Goal: Information Seeking & Learning: Learn about a topic

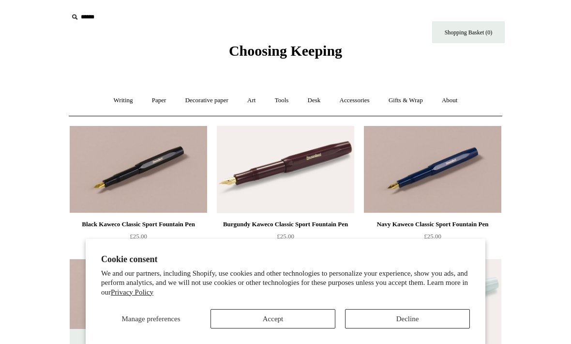
click at [414, 322] on button "Decline" at bounding box center [407, 318] width 125 height 19
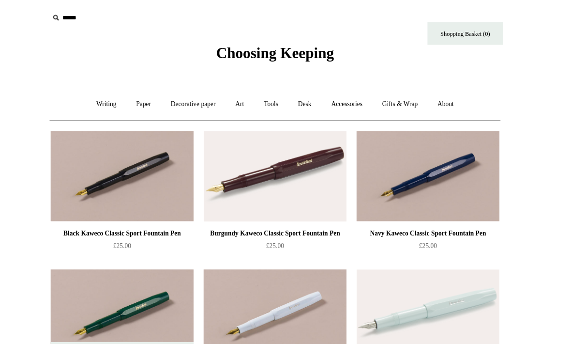
click at [105, 96] on link "Writing +" at bounding box center [123, 101] width 37 height 26
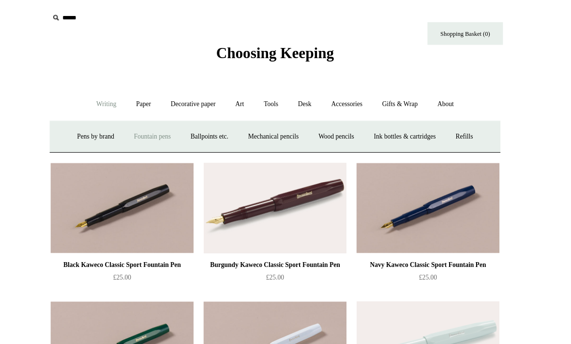
click at [143, 96] on link "Paper +" at bounding box center [159, 101] width 32 height 26
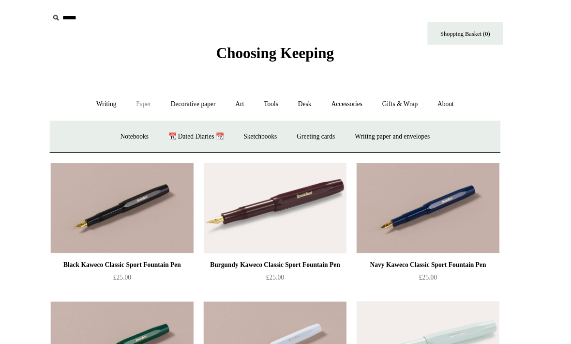
click at [253, 129] on link "Sketchbooks +" at bounding box center [270, 132] width 49 height 26
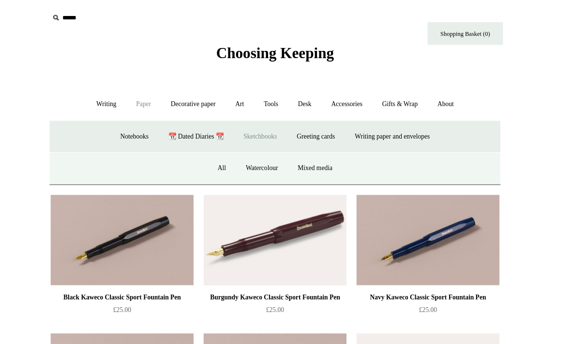
click at [251, 161] on link "Watercolour" at bounding box center [273, 162] width 48 height 26
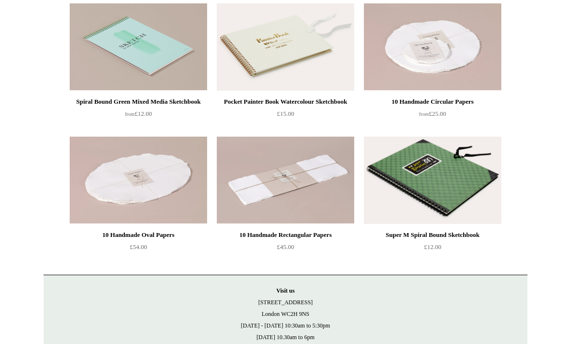
scroll to position [255, 0]
click at [455, 198] on img at bounding box center [433, 180] width 138 height 87
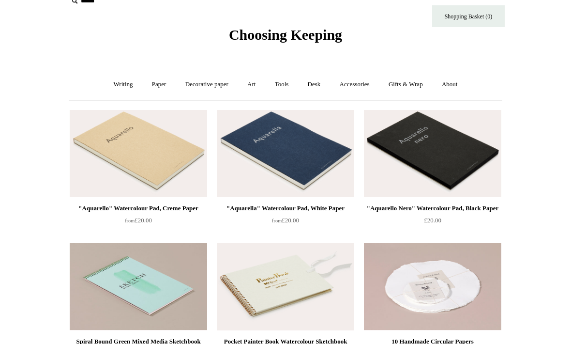
scroll to position [0, 0]
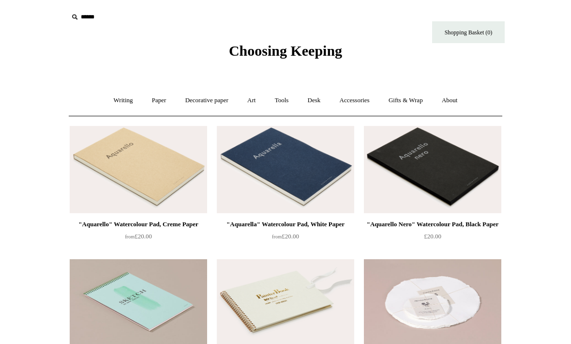
click at [157, 98] on link "Paper +" at bounding box center [159, 101] width 32 height 26
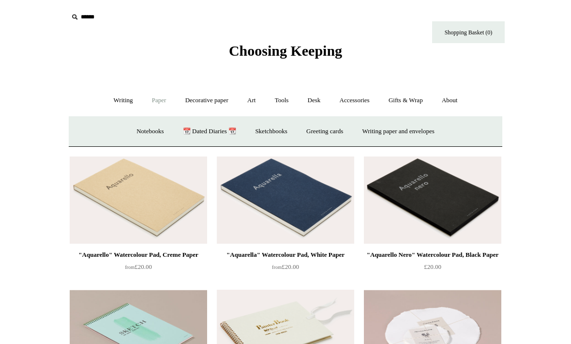
click at [144, 130] on link "Notebooks +" at bounding box center [150, 132] width 45 height 26
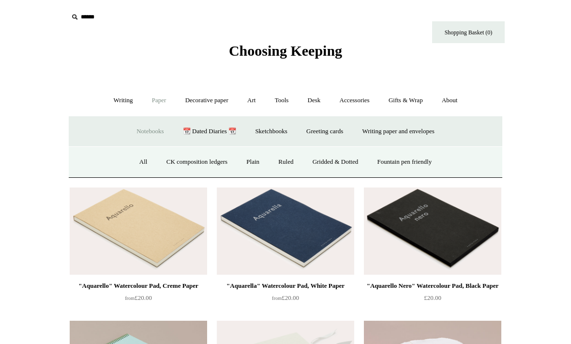
click at [133, 160] on link "All" at bounding box center [144, 162] width 26 height 26
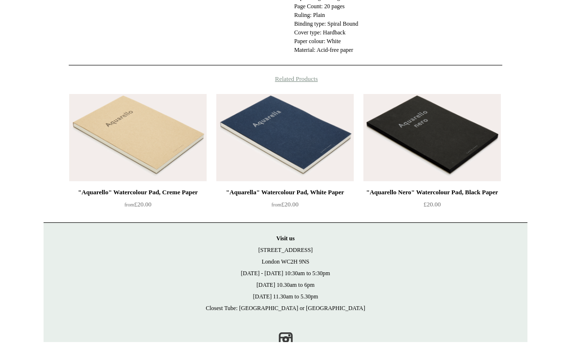
scroll to position [347, 0]
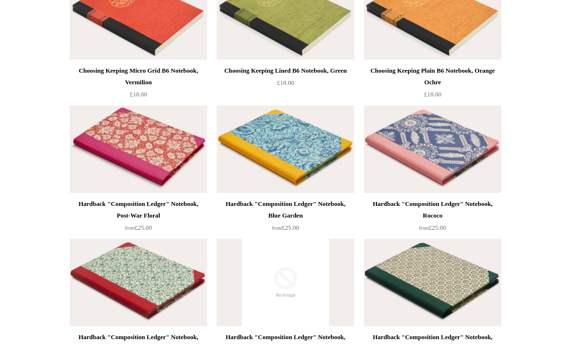
scroll to position [154, 0]
click at [451, 202] on div "Hardback "Composition Ledger" Notebook, Rococo" at bounding box center [433, 209] width 133 height 23
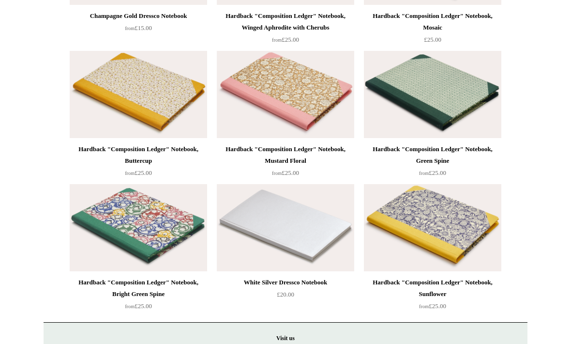
scroll to position [8331, 0]
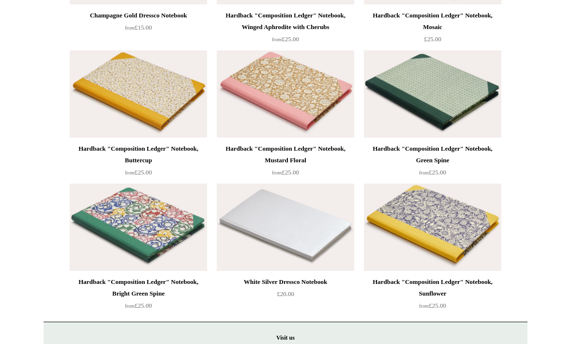
click at [299, 130] on img at bounding box center [286, 94] width 138 height 87
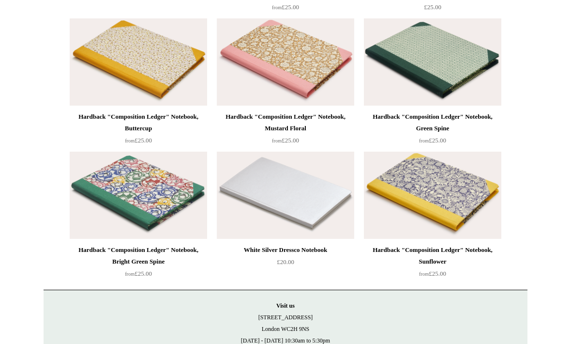
click at [446, 222] on img at bounding box center [433, 195] width 138 height 87
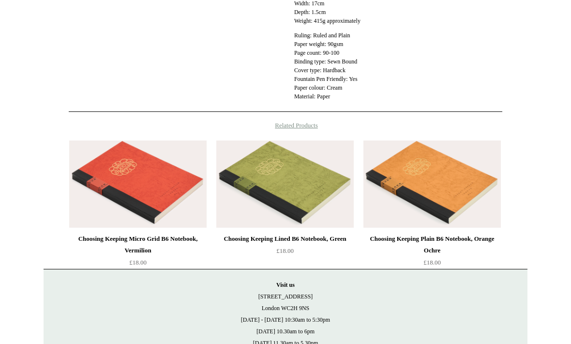
scroll to position [467, 0]
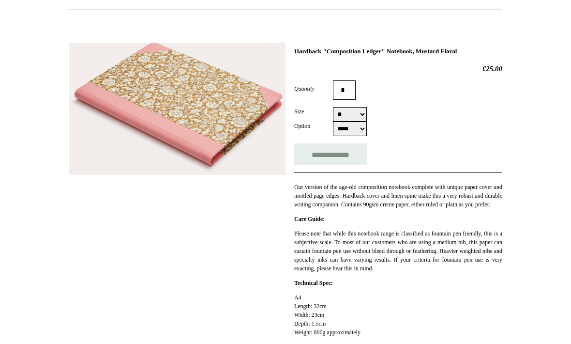
scroll to position [106, 0]
click at [8, 107] on html "Menu Choosing Keeping * Shipping Information Shopping Basket (0) * ⤺ + +" at bounding box center [285, 337] width 571 height 887
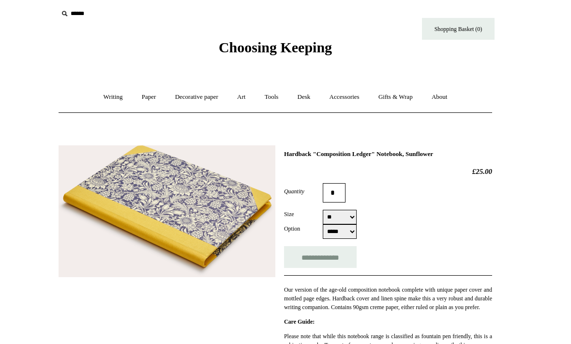
scroll to position [28, 0]
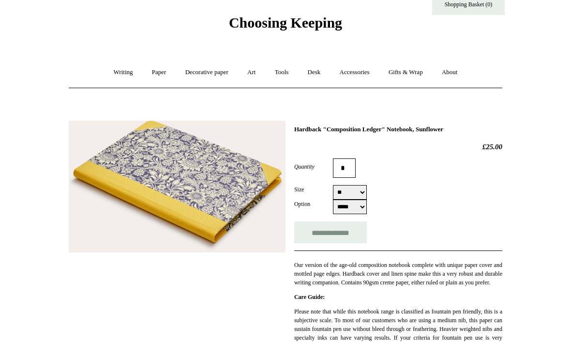
click at [288, 79] on link "Tools +" at bounding box center [281, 73] width 31 height 26
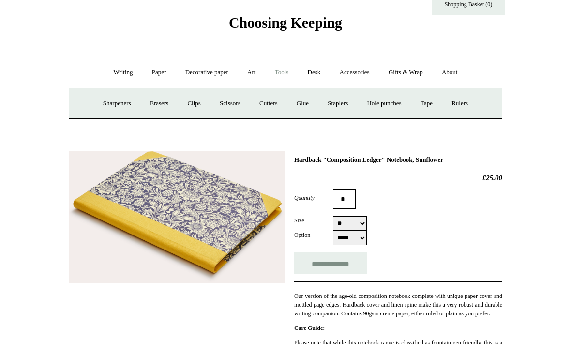
click at [193, 106] on link "Clips +" at bounding box center [194, 104] width 31 height 26
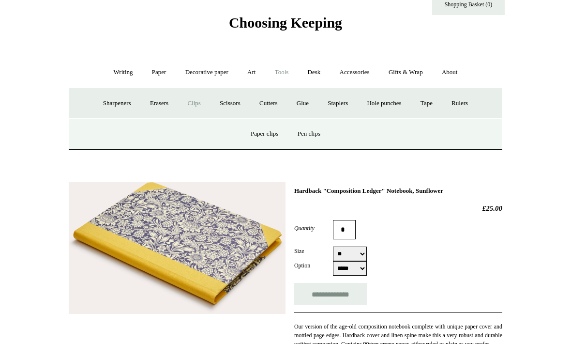
click at [266, 133] on link "Paper clips" at bounding box center [264, 134] width 45 height 26
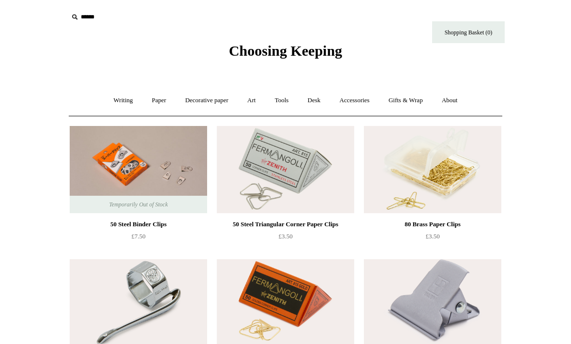
click at [281, 105] on link "Tools +" at bounding box center [281, 101] width 31 height 26
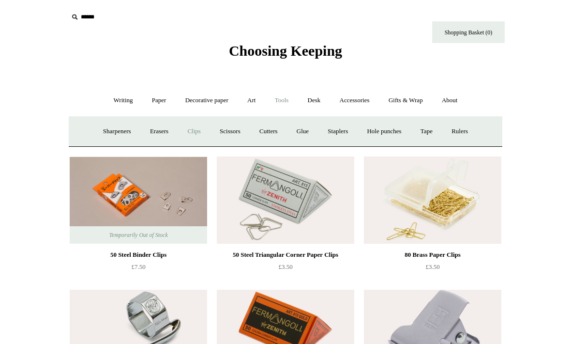
click at [190, 129] on link "Clips +" at bounding box center [194, 132] width 31 height 26
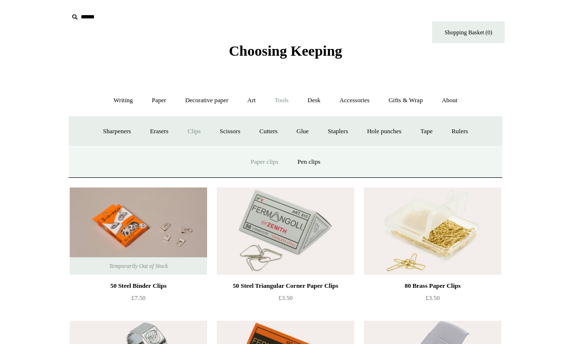
click at [319, 165] on link "Pen clips" at bounding box center [309, 162] width 40 height 26
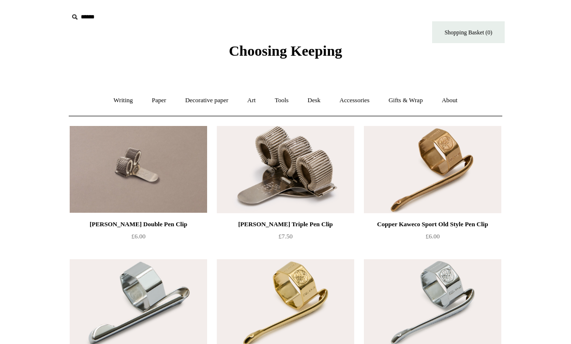
click at [364, 108] on link "Accessories +" at bounding box center [354, 101] width 47 height 26
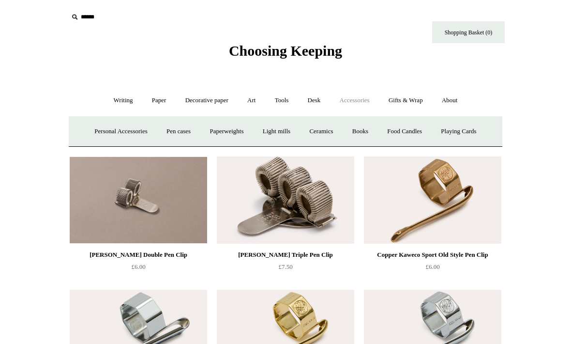
click at [179, 127] on link "Pen cases" at bounding box center [179, 132] width 42 height 26
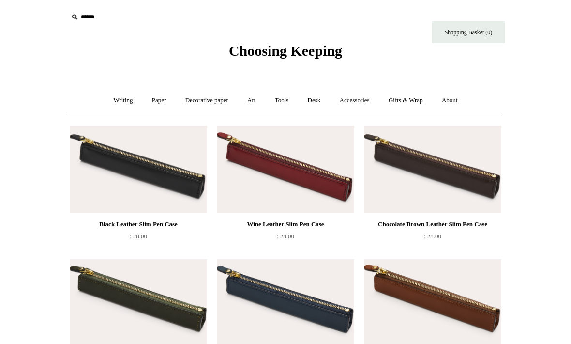
click at [287, 101] on link "Tools +" at bounding box center [281, 101] width 31 height 26
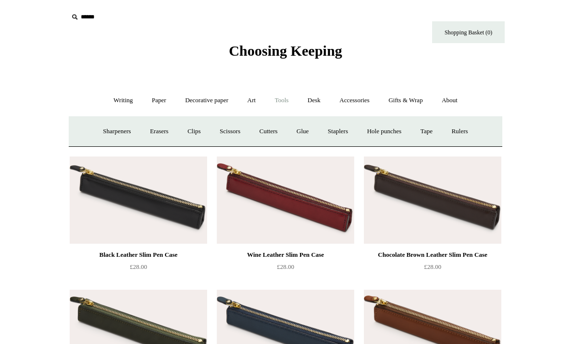
click at [346, 127] on link "Staplers +" at bounding box center [338, 132] width 38 height 26
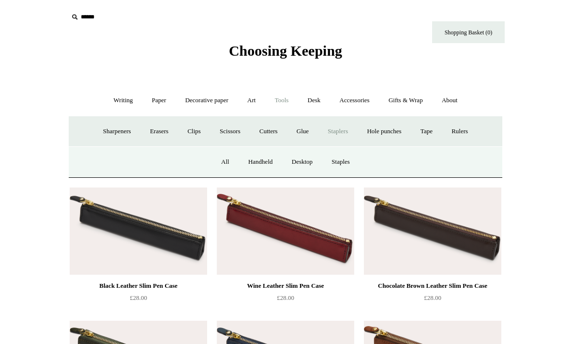
click at [225, 154] on link "All" at bounding box center [226, 162] width 26 height 26
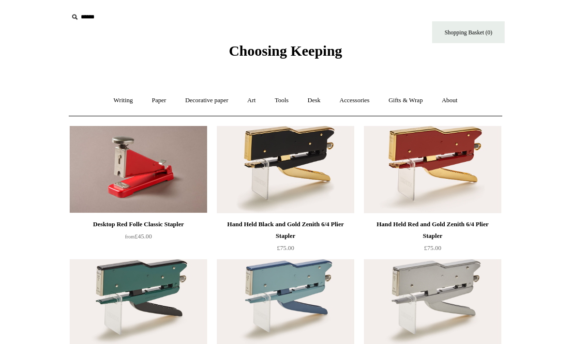
click at [364, 108] on link "Accessories +" at bounding box center [354, 101] width 47 height 26
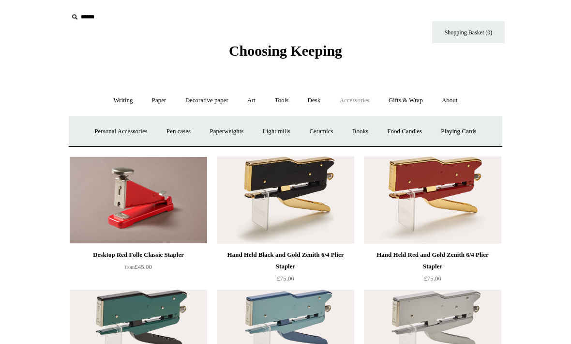
click at [373, 133] on link "Books" at bounding box center [360, 132] width 33 height 26
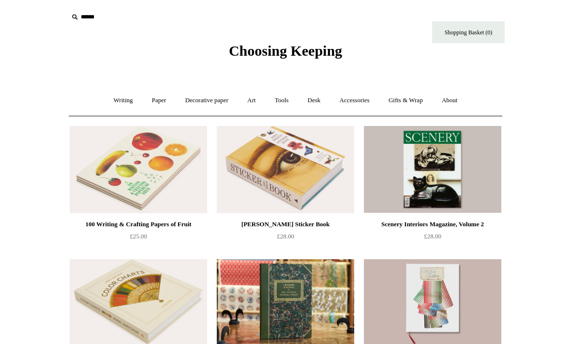
click at [211, 96] on link "Decorative paper +" at bounding box center [207, 101] width 61 height 26
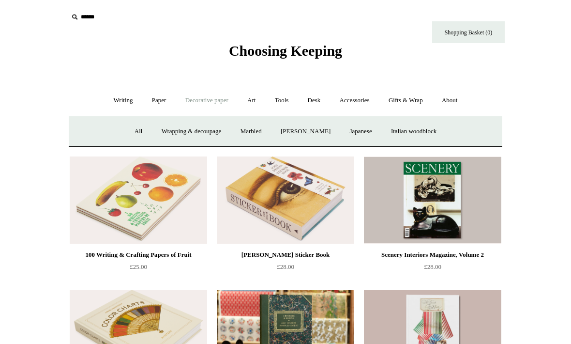
click at [360, 99] on link "Accessories +" at bounding box center [354, 101] width 47 height 26
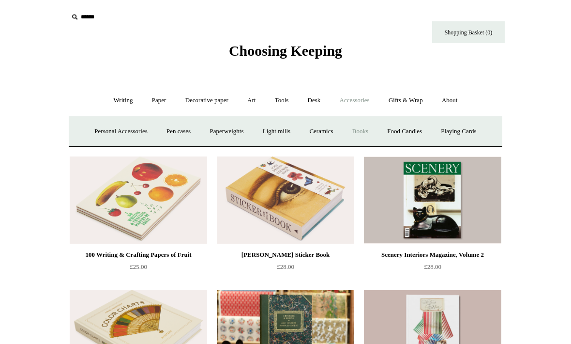
click at [288, 101] on link "Tools +" at bounding box center [281, 101] width 31 height 26
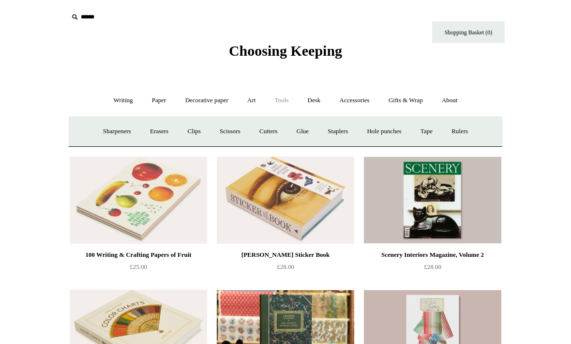
click at [472, 126] on link "Rulers" at bounding box center [460, 132] width 34 height 26
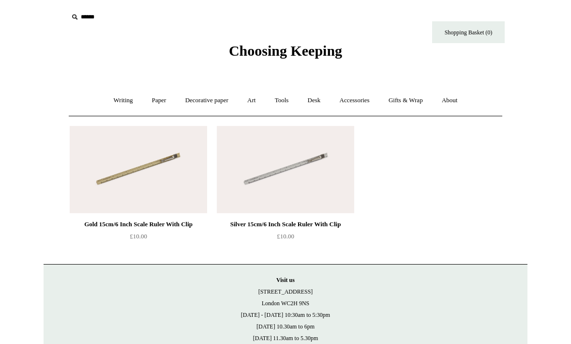
click at [359, 96] on link "Accessories +" at bounding box center [354, 101] width 47 height 26
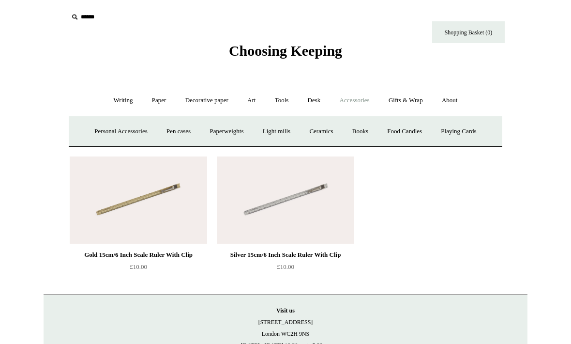
click at [316, 94] on link "Desk +" at bounding box center [314, 101] width 31 height 26
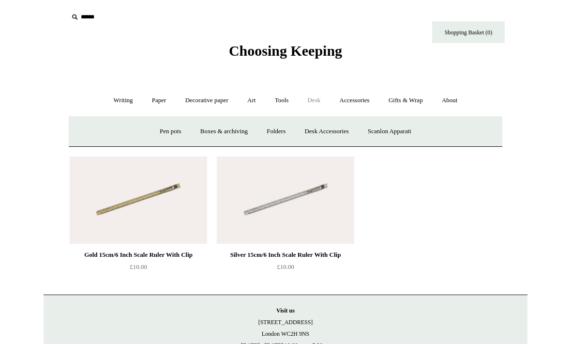
click at [169, 126] on link "Pen pots" at bounding box center [170, 132] width 39 height 26
click at [256, 102] on link "Art +" at bounding box center [252, 101] width 26 height 26
click at [113, 139] on link "Watercolour & Paint" at bounding box center [108, 132] width 69 height 26
click at [259, 98] on link "Art -" at bounding box center [252, 101] width 26 height 26
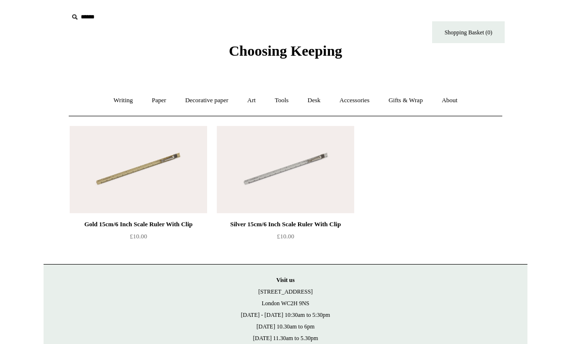
click at [258, 105] on link "Art +" at bounding box center [252, 101] width 26 height 26
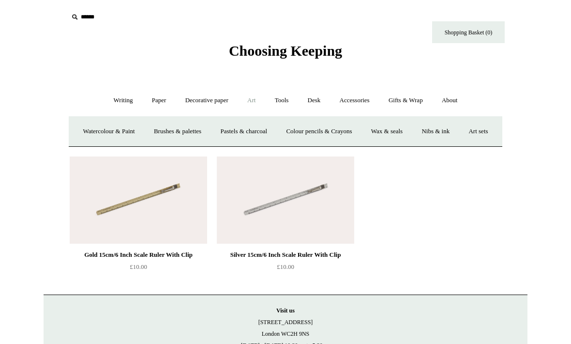
click at [209, 127] on link "Brushes & palettes" at bounding box center [177, 132] width 65 height 26
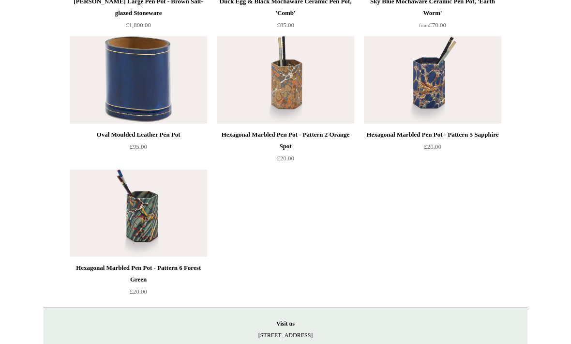
scroll to position [1566, 0]
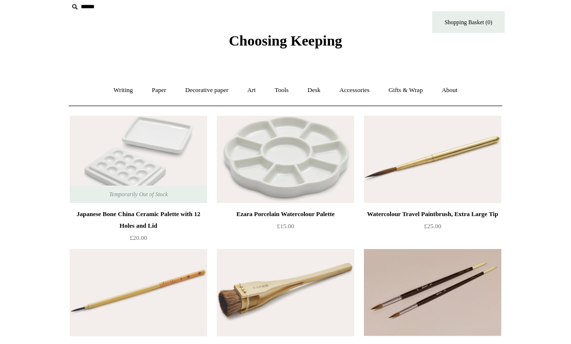
scroll to position [10, 0]
click at [260, 92] on link "Art +" at bounding box center [252, 91] width 26 height 26
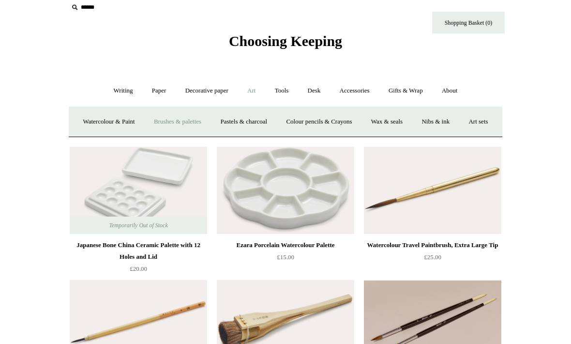
click at [355, 123] on link "Colour pencils & Crayons" at bounding box center [318, 122] width 83 height 26
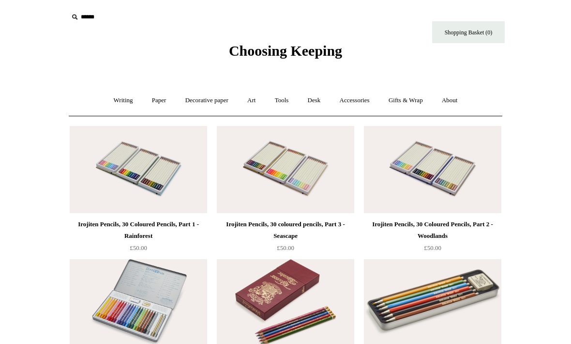
click at [255, 100] on link "Art +" at bounding box center [252, 101] width 26 height 26
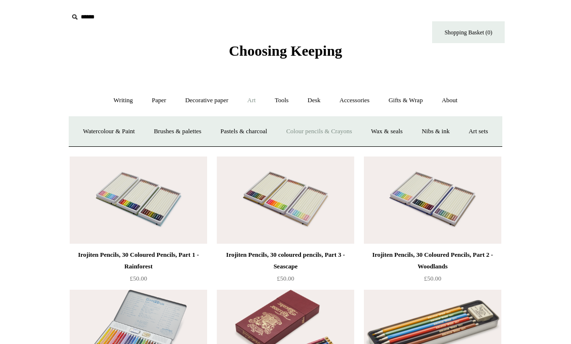
click at [412, 132] on link "Wax & seals" at bounding box center [387, 132] width 49 height 26
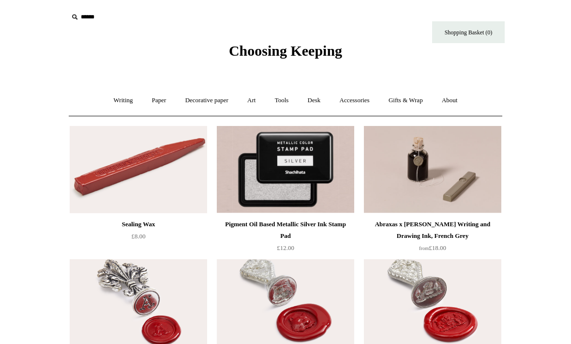
click at [255, 103] on link "Art +" at bounding box center [252, 101] width 26 height 26
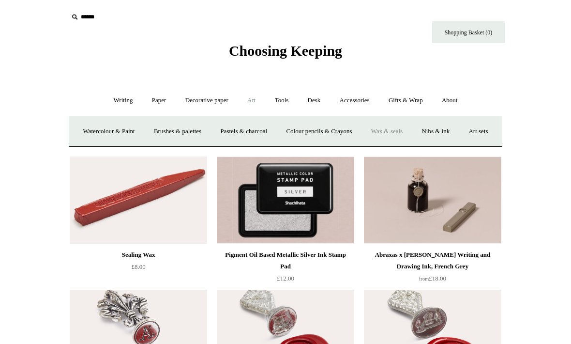
click at [459, 130] on link "Nibs & ink" at bounding box center [436, 132] width 46 height 26
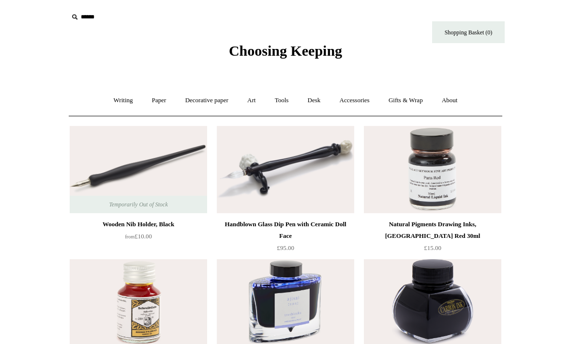
click at [108, 105] on link "Writing +" at bounding box center [123, 101] width 37 height 26
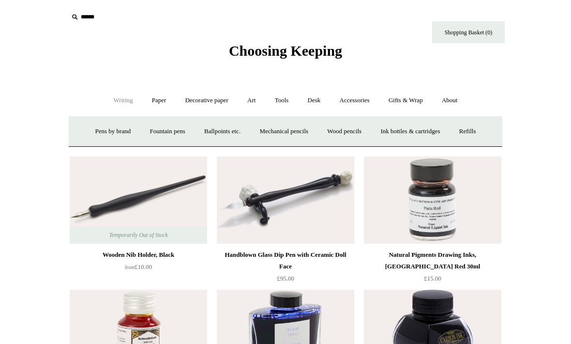
click at [167, 130] on link "Fountain pens +" at bounding box center [167, 132] width 53 height 26
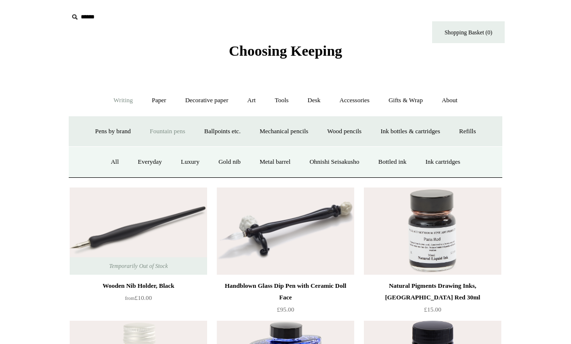
click at [146, 163] on link "Everyday" at bounding box center [150, 162] width 42 height 26
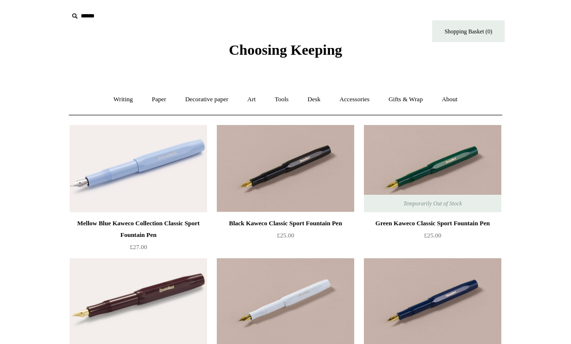
scroll to position [1, 0]
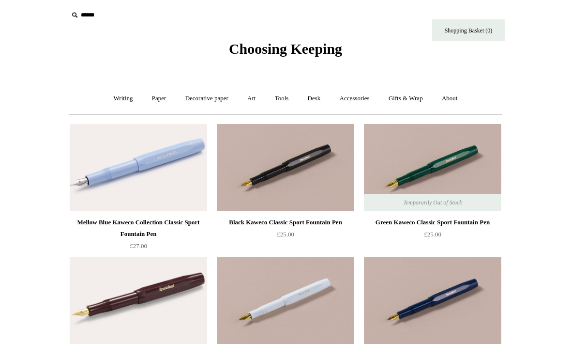
click at [303, 317] on img at bounding box center [286, 301] width 138 height 87
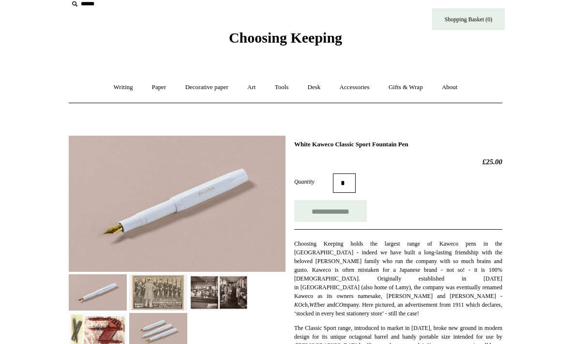
scroll to position [17, 0]
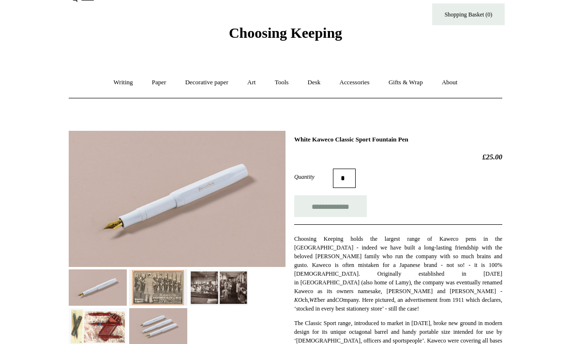
click at [157, 328] on img at bounding box center [158, 326] width 58 height 36
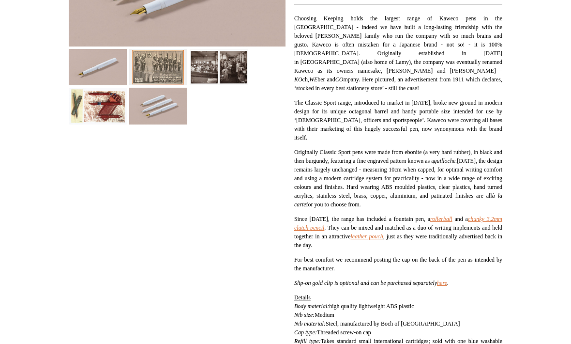
scroll to position [238, 0]
